Goal: Check status: Check status

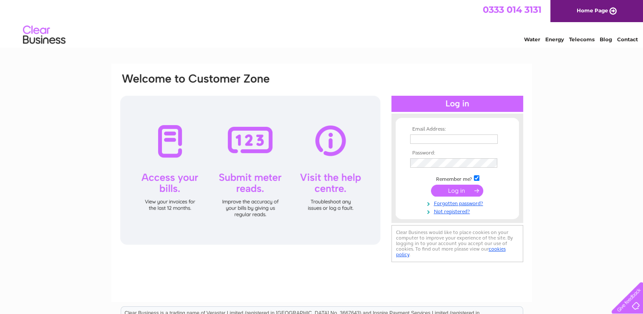
type input "largs@thehealthyoptionstore.co.uk"
click at [456, 188] on input "submit" at bounding box center [457, 190] width 52 height 12
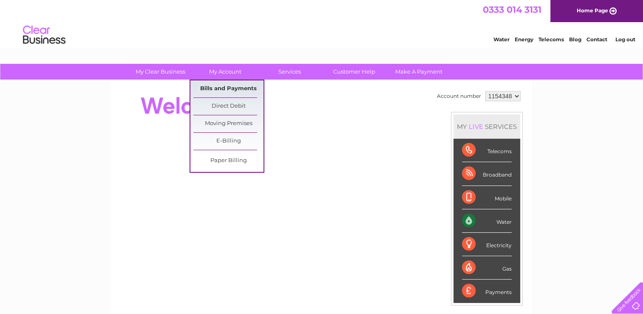
click at [224, 91] on link "Bills and Payments" at bounding box center [228, 88] width 70 height 17
